Goal: Navigation & Orientation: Find specific page/section

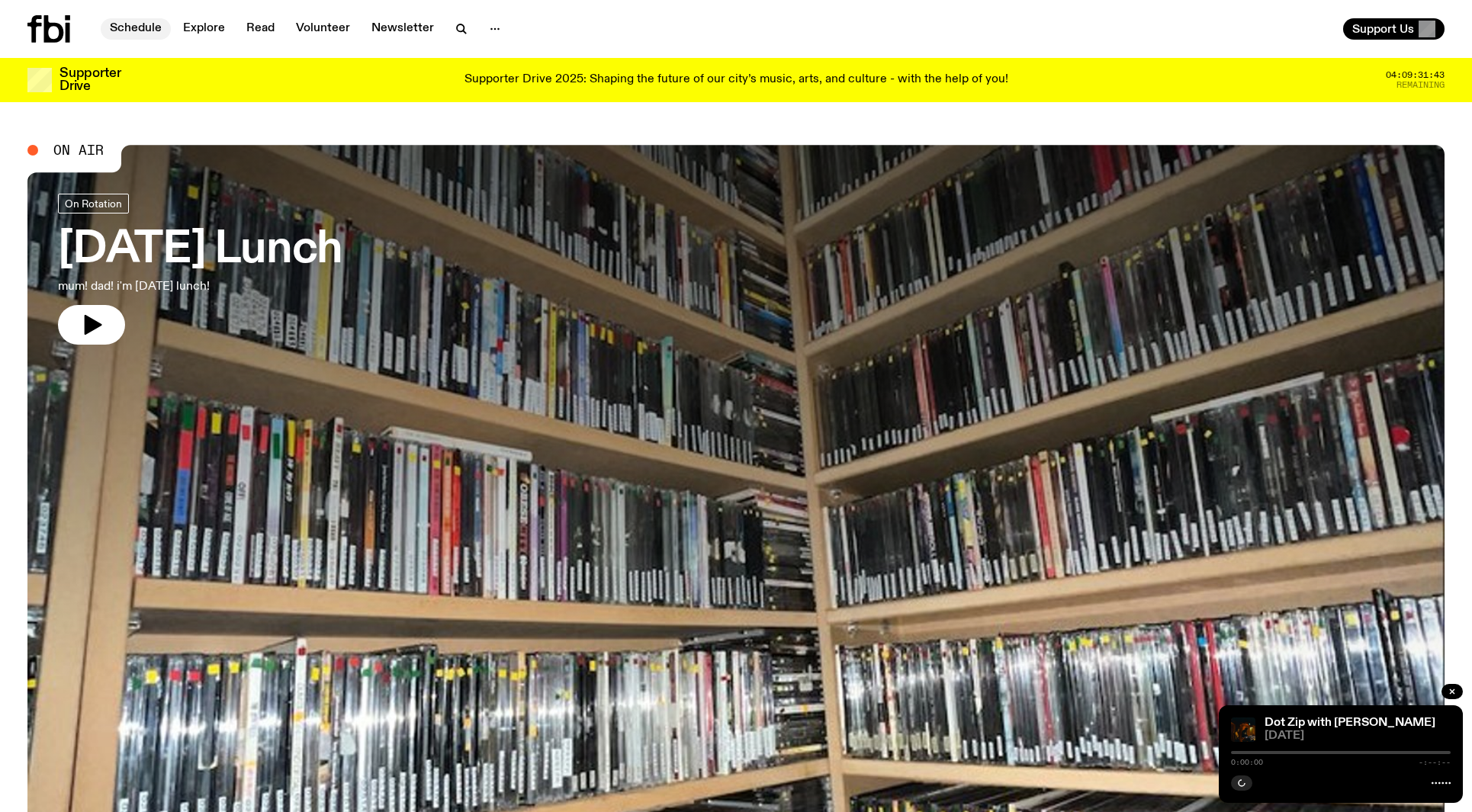
click at [153, 30] on link "Schedule" at bounding box center [135, 29] width 71 height 21
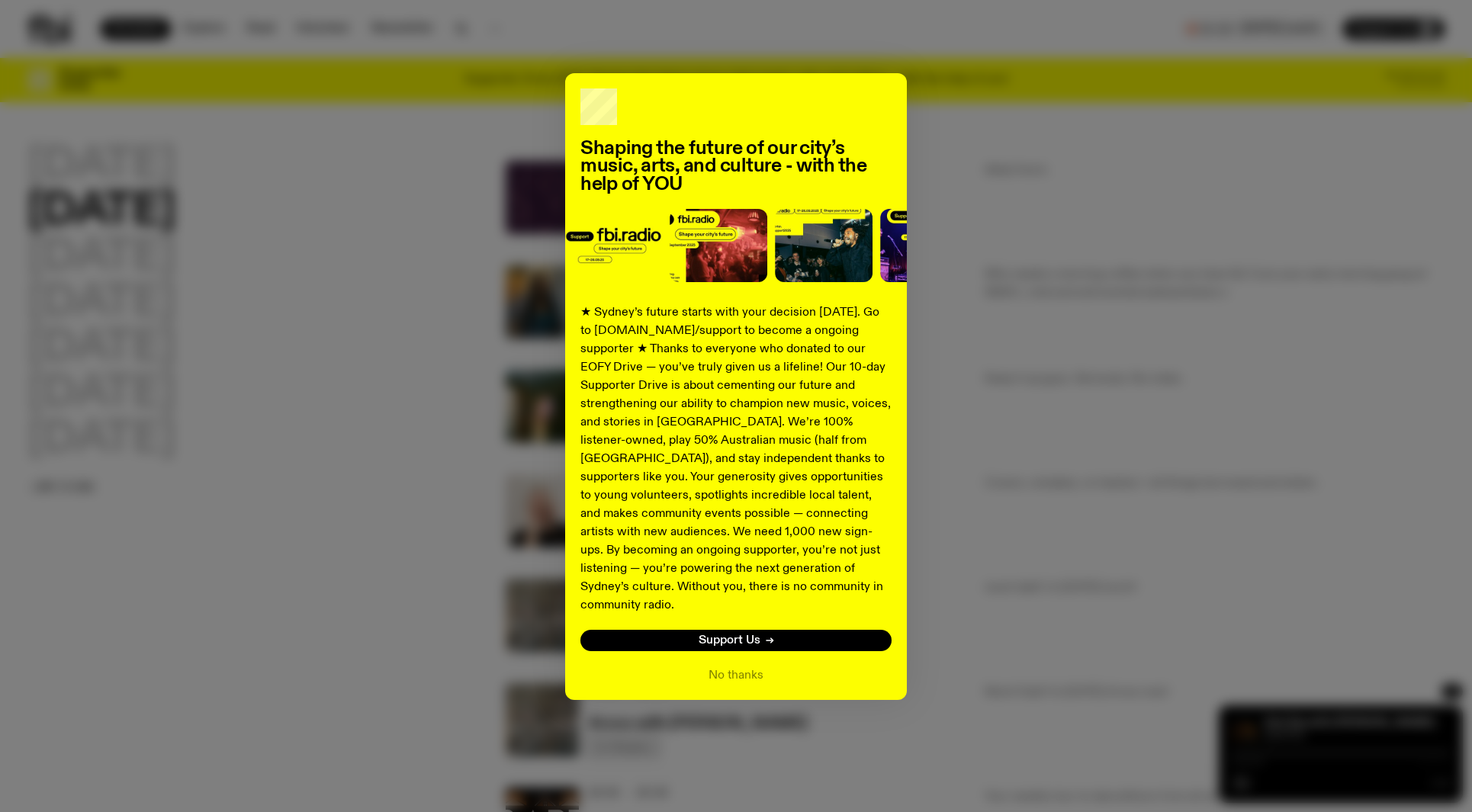
click at [1016, 186] on div "Shaping the future of our city’s music, arts, and culture - with the help of YO…" at bounding box center [736, 386] width 1417 height 626
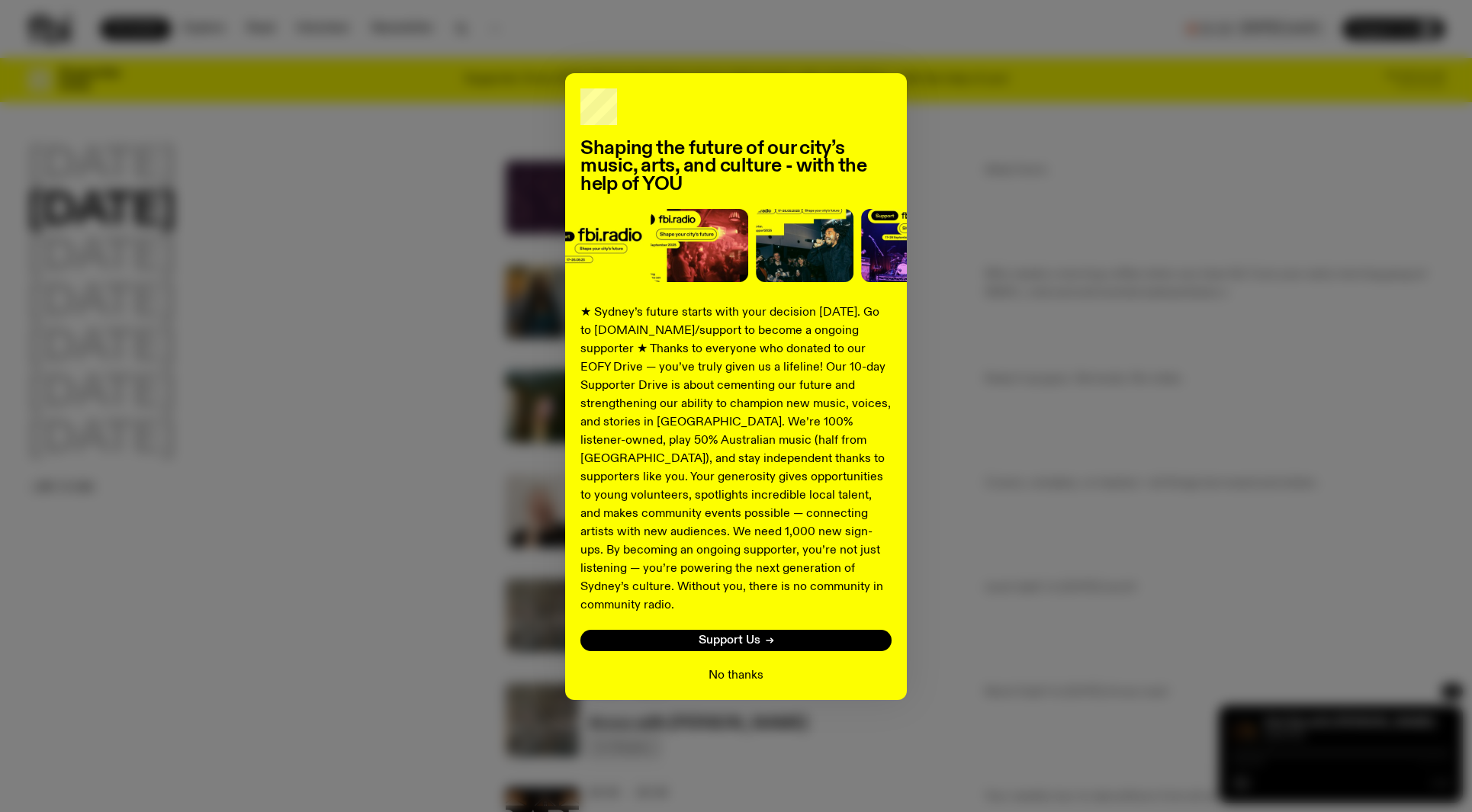
click at [730, 666] on button "No thanks" at bounding box center [736, 675] width 55 height 19
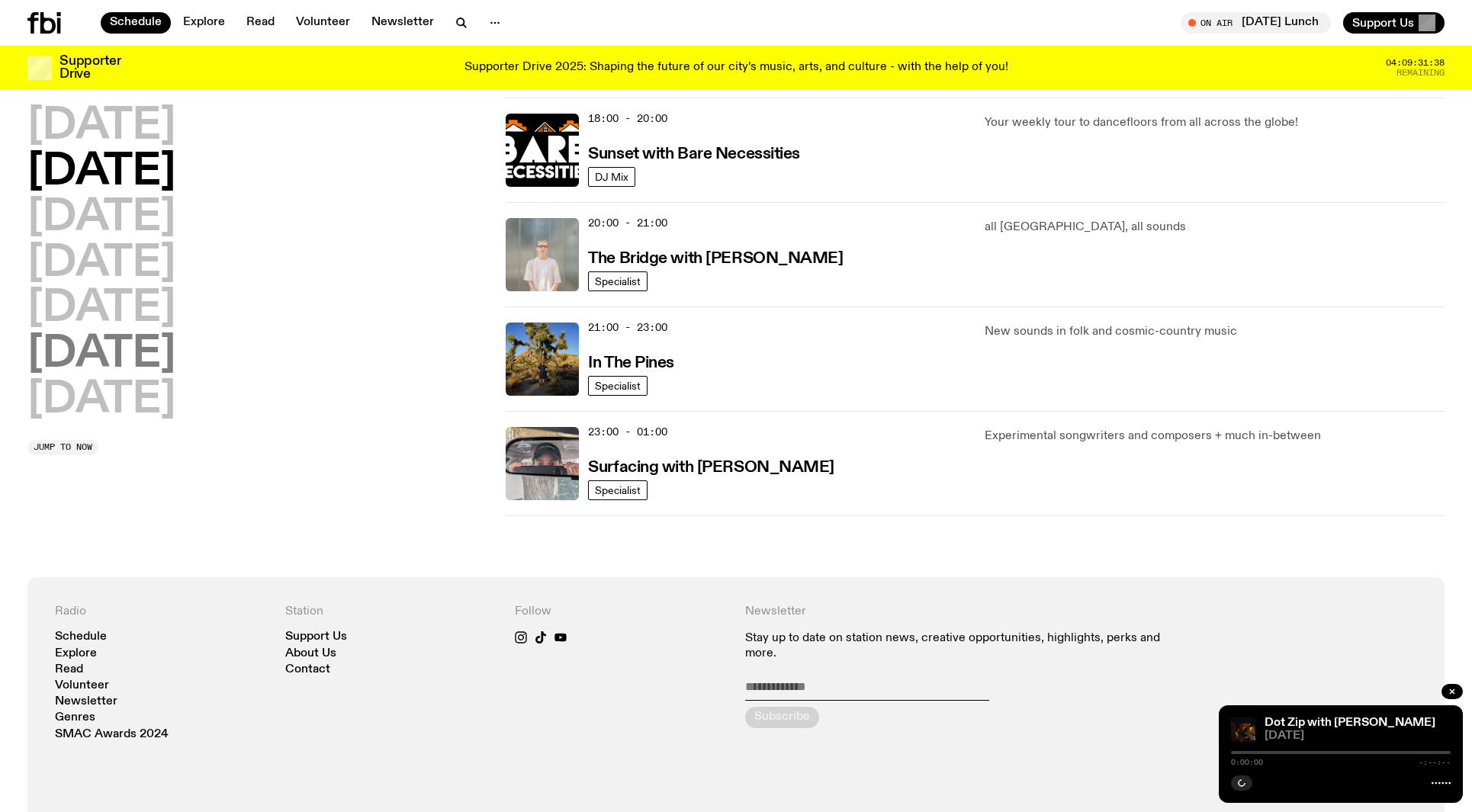
click at [175, 367] on h2 "[DATE]" at bounding box center [101, 354] width 148 height 43
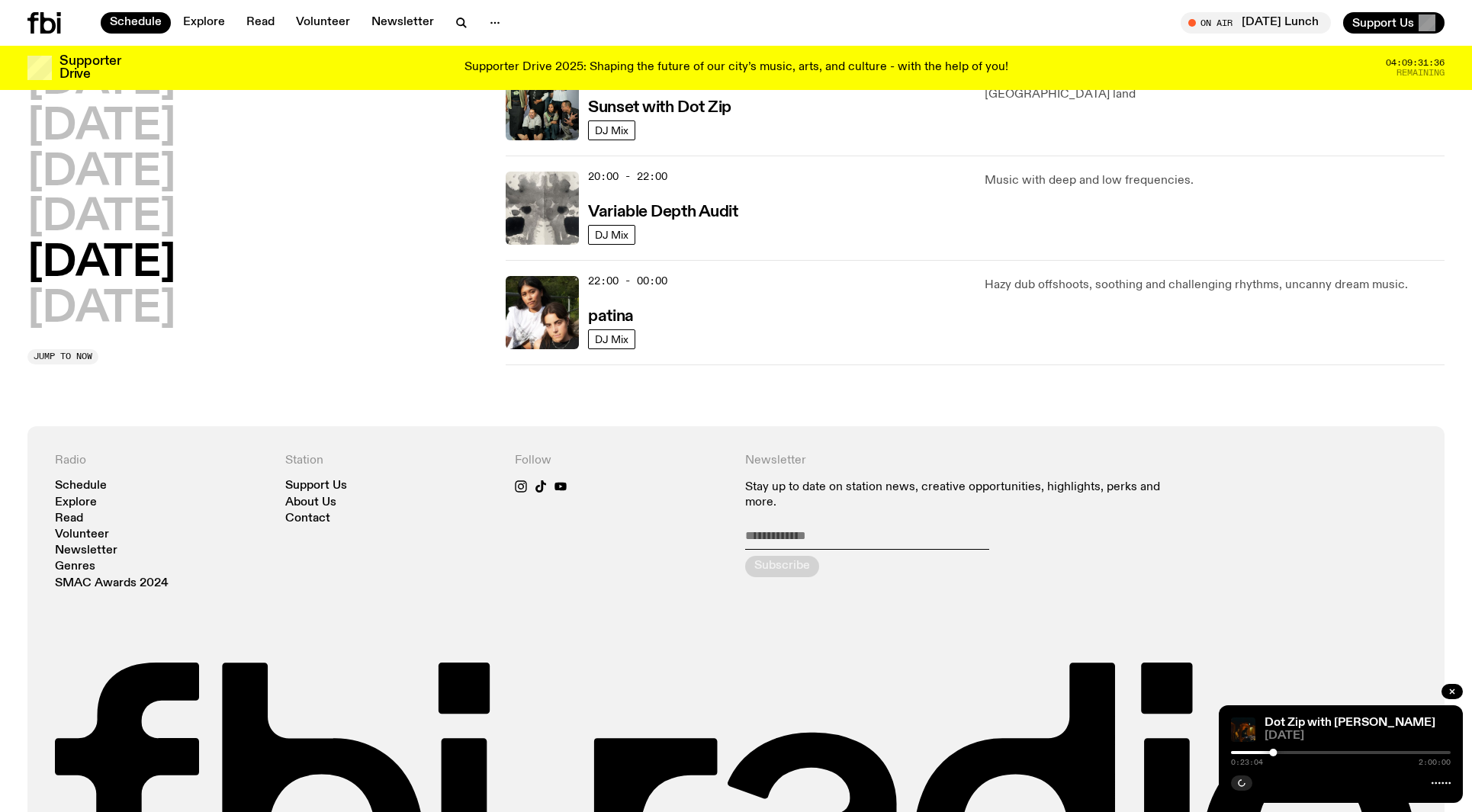
scroll to position [1021, 0]
click at [665, 114] on h3 "Sunset with Dot Zip" at bounding box center [659, 109] width 143 height 16
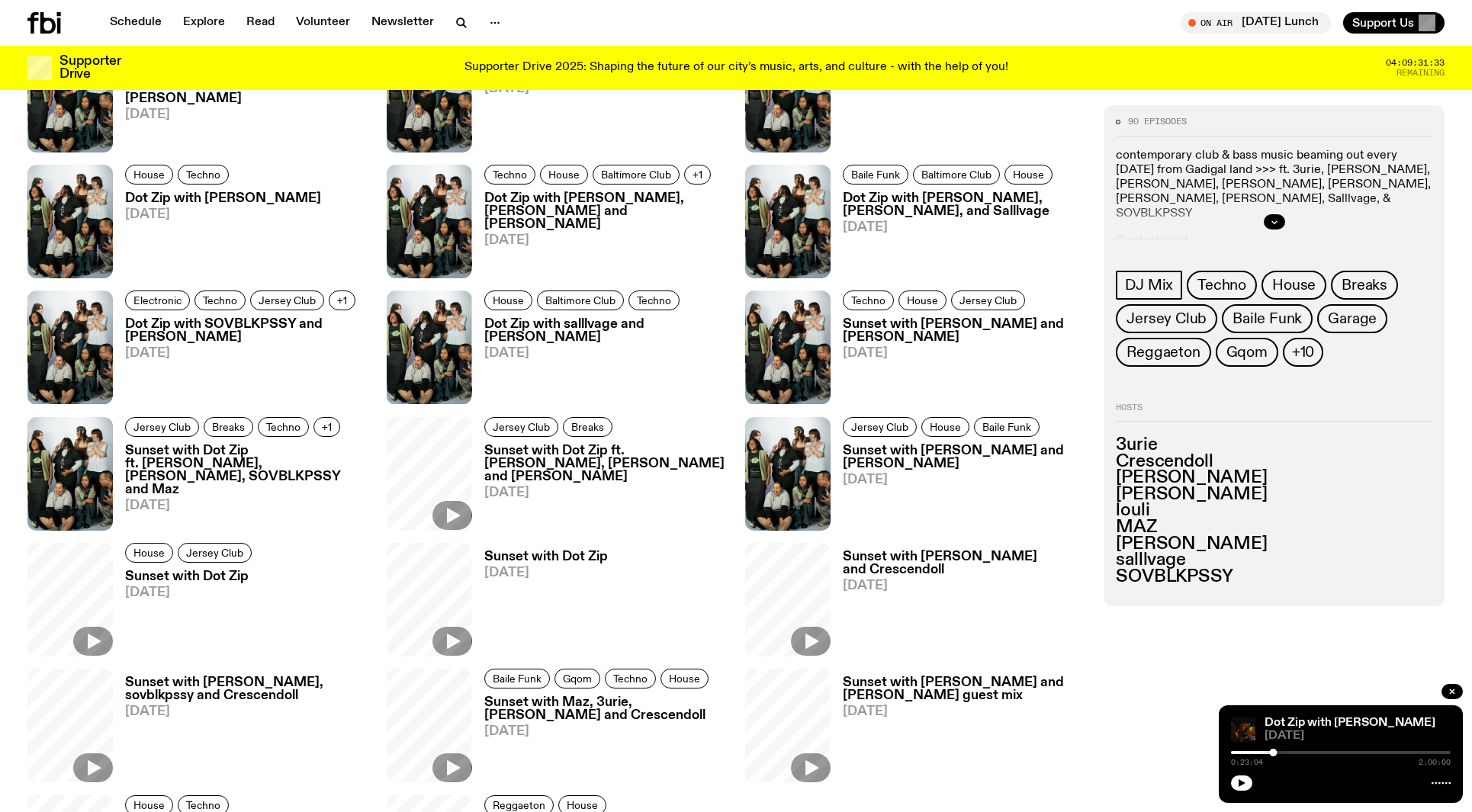
scroll to position [1207, 0]
